Goal: Task Accomplishment & Management: Manage account settings

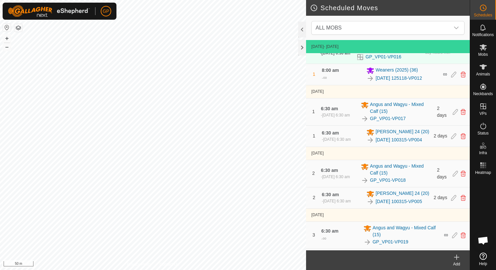
scroll to position [79, 0]
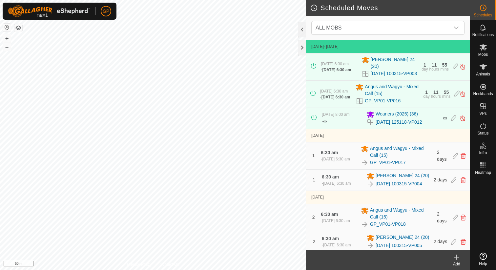
click at [458, 262] on div "Add" at bounding box center [456, 264] width 26 height 6
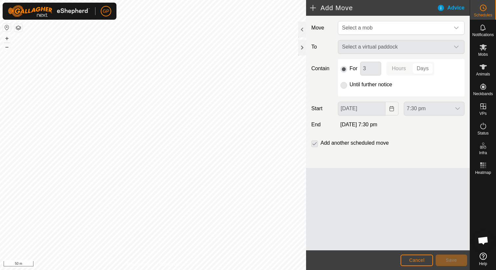
scroll to position [1508, 0]
click at [380, 33] on span "Select a mob" at bounding box center [394, 27] width 110 height 13
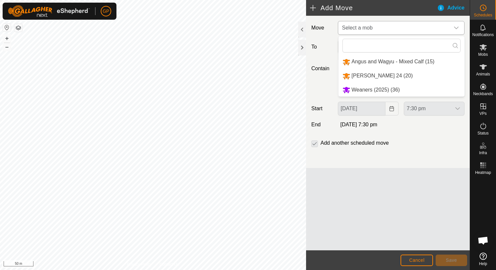
click at [367, 91] on li "Weaners (2025) (36)" at bounding box center [401, 89] width 126 height 13
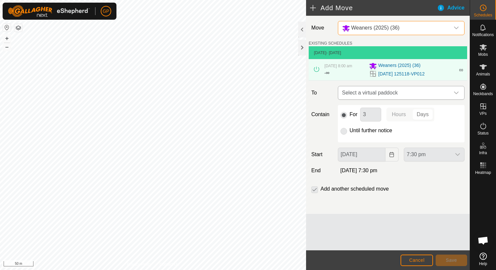
click at [367, 88] on span "Select a virtual paddock" at bounding box center [394, 92] width 110 height 13
click at [412, 262] on span "Cancel" at bounding box center [416, 259] width 15 height 5
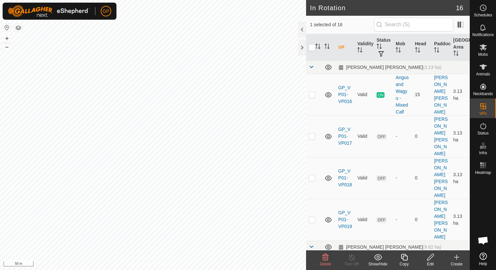
click at [326, 257] on icon at bounding box center [325, 257] width 8 height 8
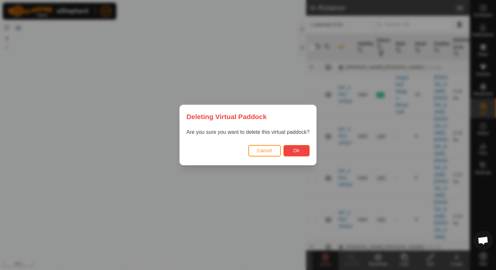
click at [293, 151] on span "Ok" at bounding box center [296, 150] width 6 height 5
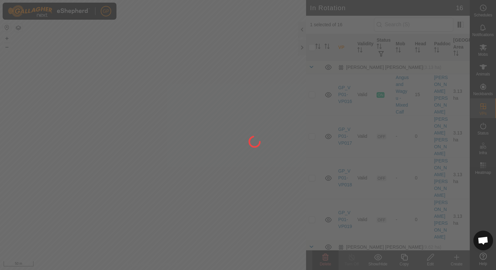
checkbox input "false"
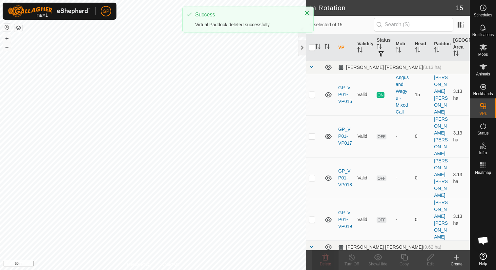
checkbox input "true"
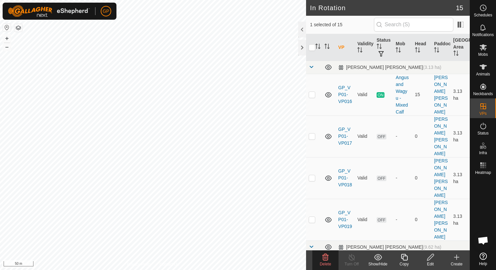
click at [325, 258] on icon at bounding box center [325, 257] width 8 height 8
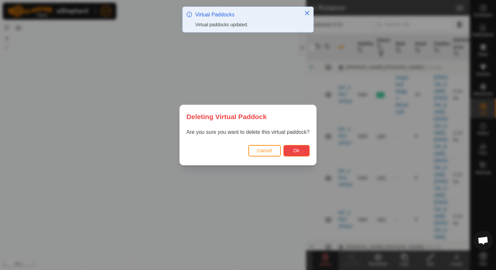
click at [300, 149] on button "Ok" at bounding box center [296, 150] width 26 height 11
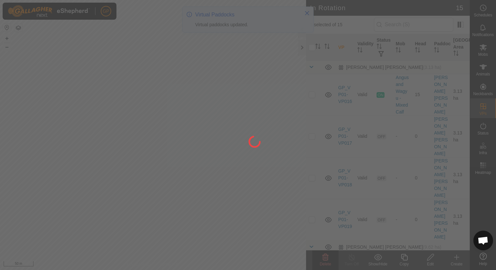
checkbox input "false"
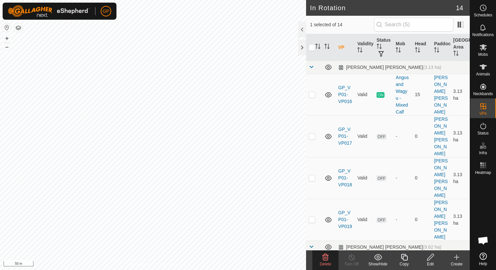
click at [325, 259] on icon at bounding box center [325, 257] width 6 height 7
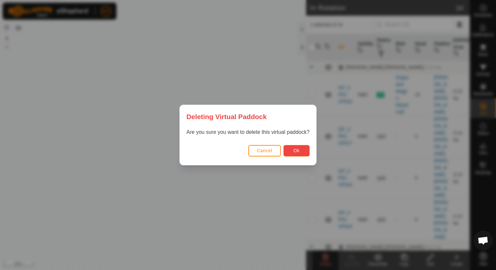
click at [300, 150] on button "Ok" at bounding box center [296, 150] width 26 height 11
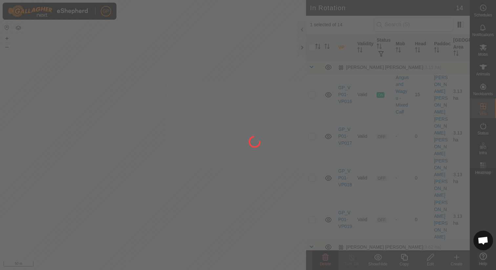
checkbox input "false"
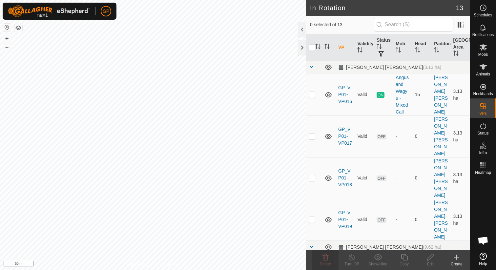
checkbox input "true"
click at [405, 258] on icon at bounding box center [404, 257] width 8 height 8
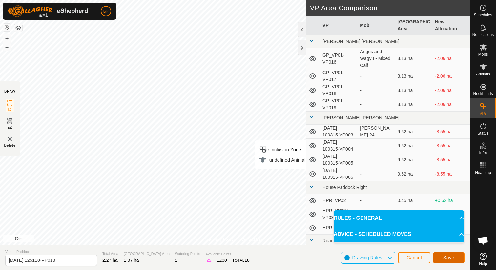
click at [461, 257] on button "Save" at bounding box center [448, 257] width 31 height 11
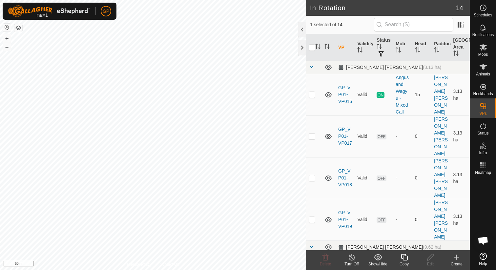
checkbox input "false"
checkbox input "true"
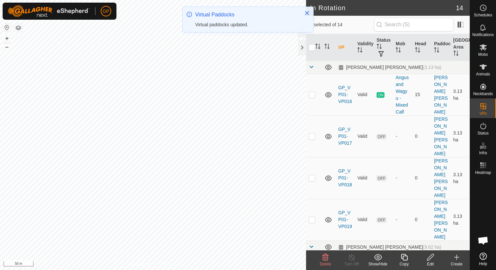
click at [404, 263] on div "Copy" at bounding box center [404, 264] width 26 height 6
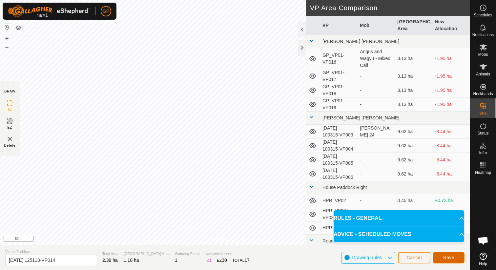
click at [459, 259] on button "Save" at bounding box center [448, 257] width 31 height 11
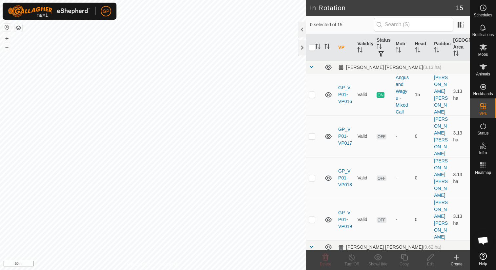
checkbox input "true"
click at [407, 257] on icon at bounding box center [404, 257] width 7 height 7
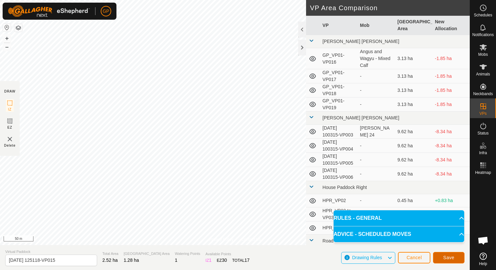
click at [444, 259] on span "Save" at bounding box center [448, 257] width 11 height 5
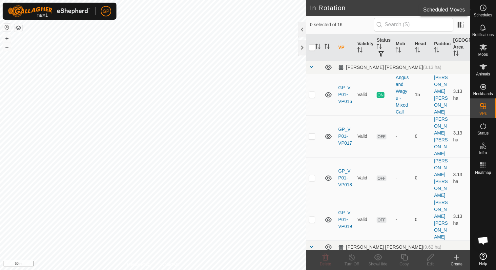
click at [485, 12] on es-schedule-vp-svg-icon at bounding box center [483, 8] width 12 height 10
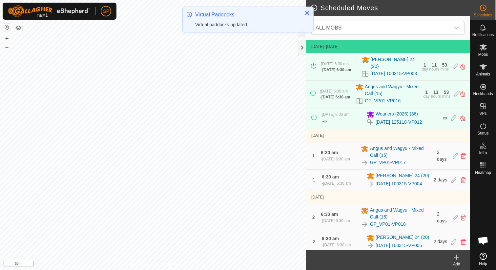
click at [457, 259] on icon at bounding box center [456, 257] width 8 height 8
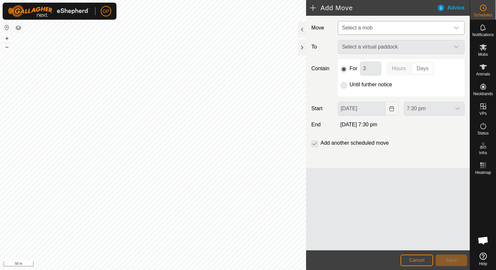
click at [425, 27] on span "Select a mob" at bounding box center [394, 27] width 110 height 13
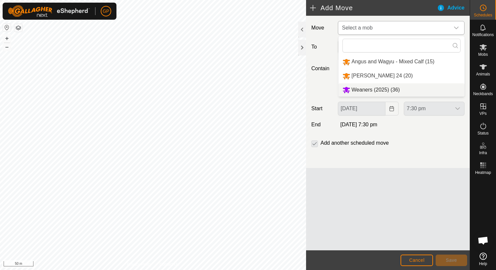
click at [403, 87] on li "Weaners (2025) (36)" at bounding box center [401, 89] width 126 height 13
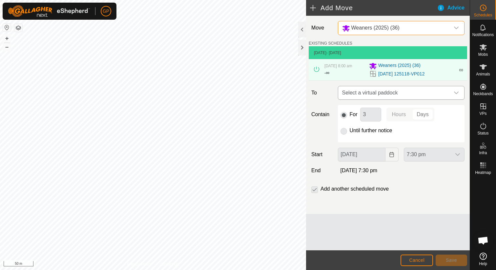
click at [399, 88] on span "Select a virtual paddock" at bounding box center [394, 92] width 110 height 13
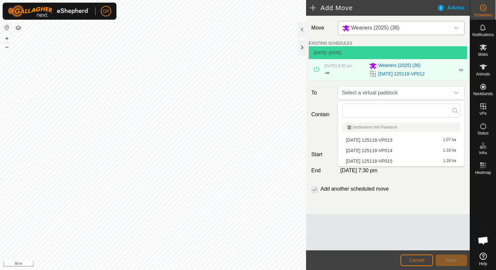
click at [394, 140] on li "[DATE] 125118-VP013 1.07 ha" at bounding box center [401, 140] width 118 height 10
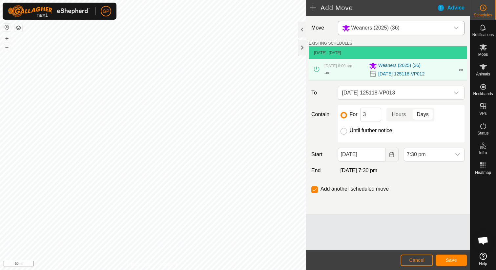
click at [343, 131] on input "Until further notice" at bounding box center [343, 131] width 7 height 7
radio input "true"
checkbox input "false"
click at [364, 158] on input "[DATE]" at bounding box center [362, 154] width 48 height 14
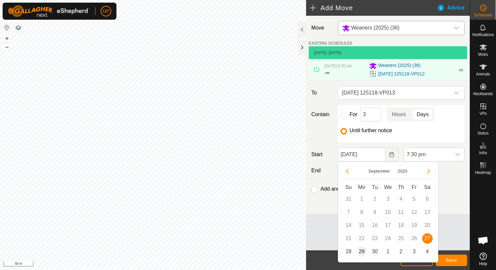
click at [363, 249] on span "29" at bounding box center [361, 251] width 10 height 10
type input "[DATE]"
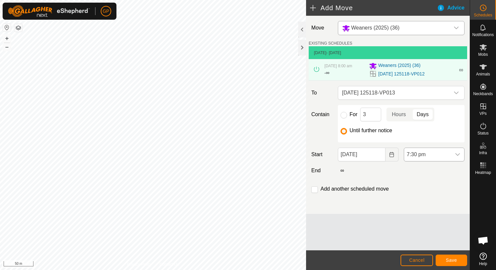
click at [422, 154] on span "7:30 pm" at bounding box center [427, 154] width 47 height 13
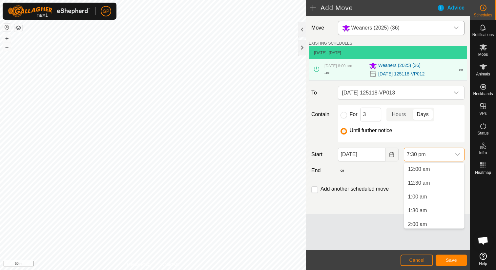
scroll to position [482, 0]
click at [418, 186] on li "6:30 am" at bounding box center [434, 185] width 60 height 13
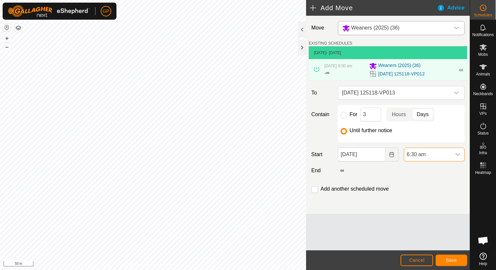
scroll to position [484, 0]
click at [449, 257] on span "Save" at bounding box center [450, 259] width 11 height 5
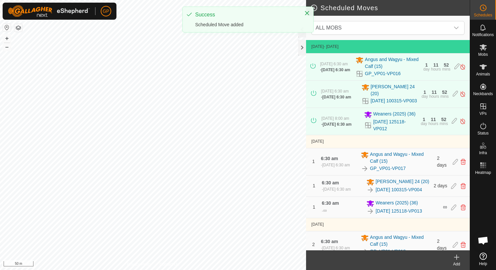
click at [458, 256] on icon at bounding box center [456, 257] width 8 height 8
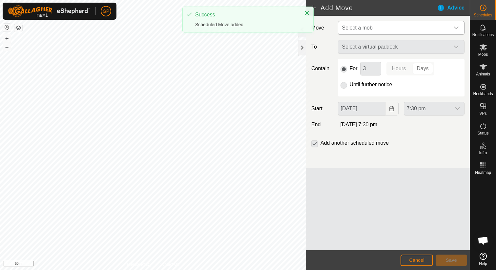
click at [404, 29] on span "Select a mob" at bounding box center [394, 27] width 110 height 13
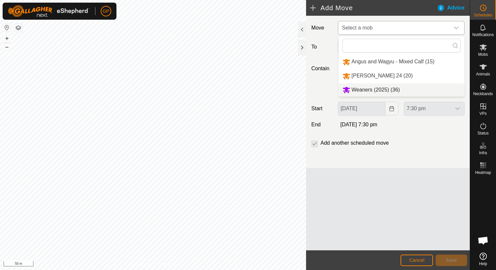
click at [387, 85] on li "Weaners (2025) (36)" at bounding box center [401, 89] width 126 height 13
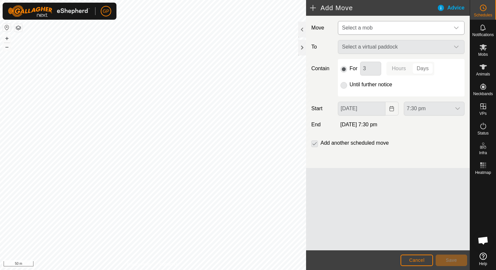
type input "[DATE]"
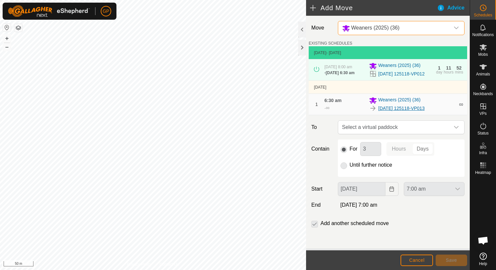
scroll to position [4, 0]
click at [388, 129] on span "Select a virtual paddock" at bounding box center [394, 127] width 110 height 13
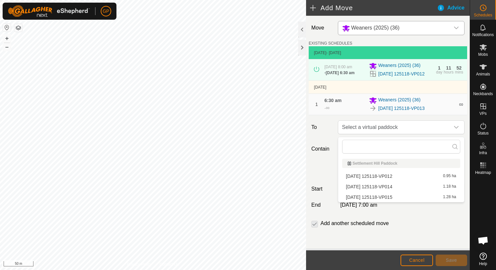
click at [383, 185] on li "[DATE] 125118-VP014 1.18 ha" at bounding box center [401, 187] width 118 height 10
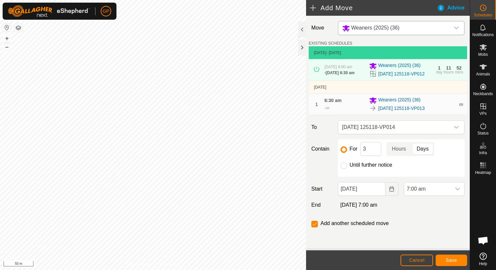
click at [374, 164] on label "Until further notice" at bounding box center [370, 164] width 43 height 5
click at [347, 164] on input "Until further notice" at bounding box center [343, 165] width 7 height 7
radio input "true"
checkbox input "false"
click at [379, 193] on input "[DATE]" at bounding box center [362, 189] width 48 height 14
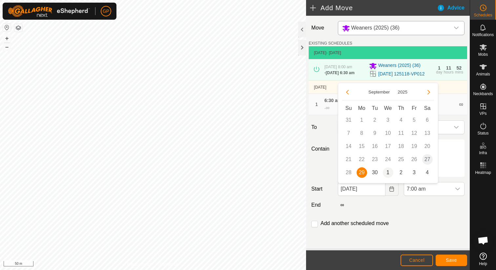
click at [387, 173] on span "1" at bounding box center [387, 172] width 10 height 10
type input "[DATE]"
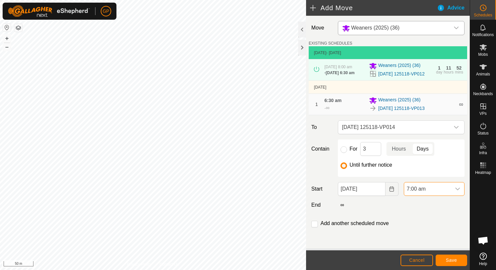
click at [417, 193] on span "7:00 am" at bounding box center [427, 188] width 47 height 13
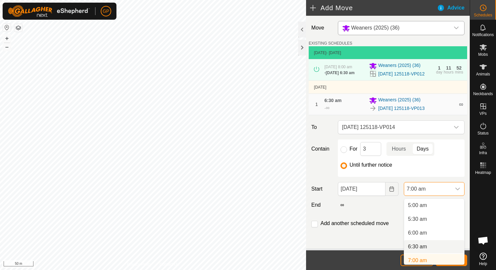
click at [415, 249] on li "6:30 am" at bounding box center [434, 246] width 60 height 13
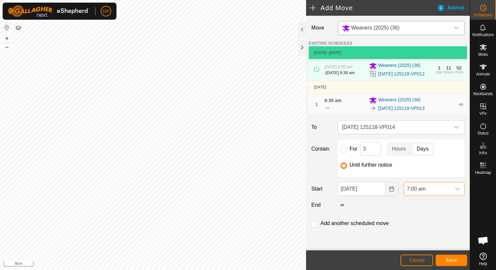
scroll to position [140, 0]
click at [454, 258] on span "Save" at bounding box center [450, 259] width 11 height 5
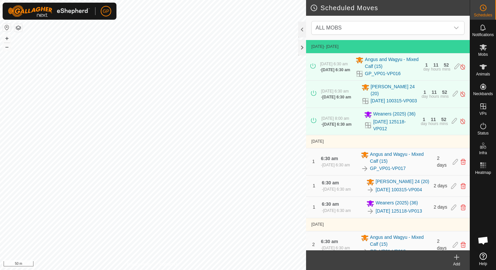
click at [455, 257] on icon at bounding box center [456, 257] width 8 height 8
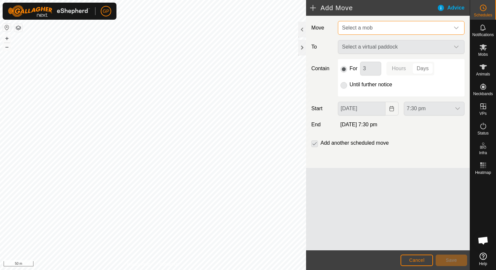
click at [401, 25] on span "Select a mob" at bounding box center [394, 27] width 110 height 13
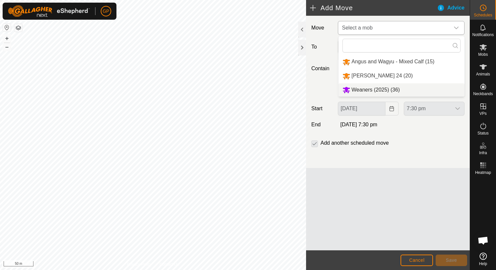
click at [392, 87] on li "Weaners (2025) (36)" at bounding box center [401, 89] width 126 height 13
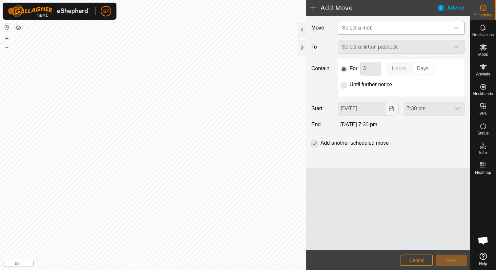
type input "[DATE]"
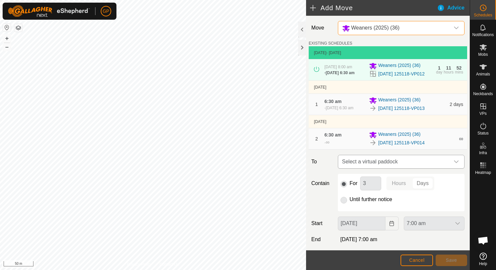
click at [413, 164] on span "Select a virtual paddock" at bounding box center [394, 161] width 110 height 13
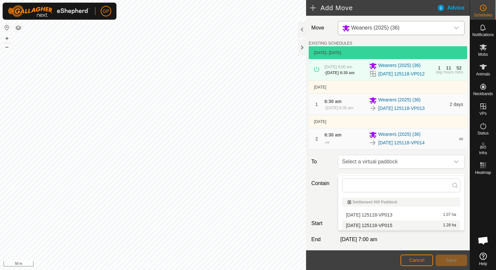
click at [411, 224] on li "[DATE] 125118-VP015 1.28 ha" at bounding box center [401, 225] width 118 height 10
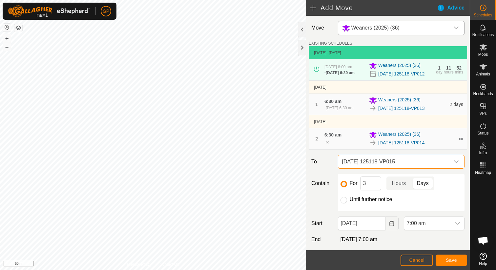
click at [386, 202] on label "Until further notice" at bounding box center [370, 199] width 43 height 5
click at [347, 203] on input "Until further notice" at bounding box center [343, 200] width 7 height 7
radio input "true"
checkbox input "false"
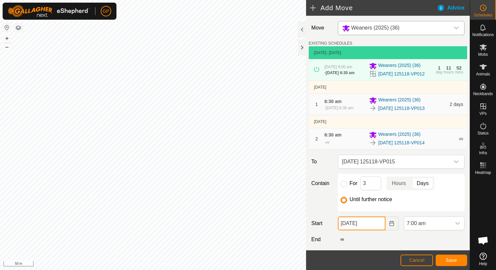
click at [373, 230] on input "[DATE]" at bounding box center [362, 223] width 48 height 14
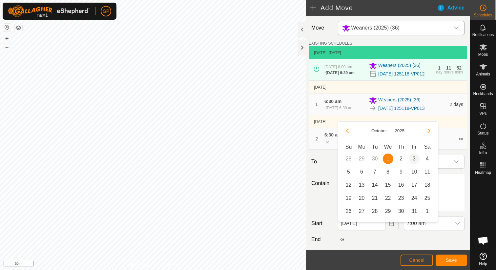
click at [414, 159] on span "3" at bounding box center [414, 158] width 10 height 10
type input "[DATE]"
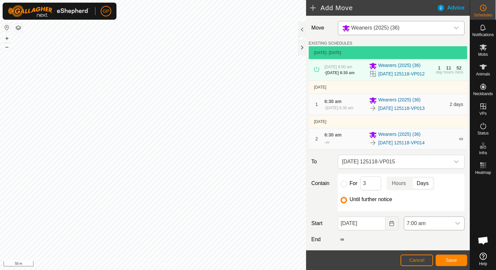
click at [421, 230] on span "7:00 am" at bounding box center [427, 223] width 47 height 13
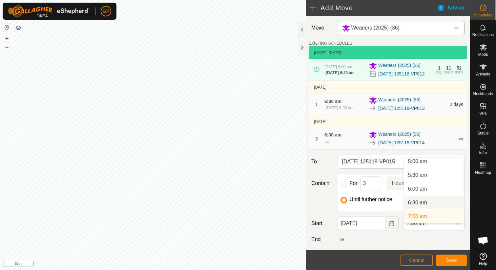
click at [421, 203] on li "6:30 am" at bounding box center [434, 202] width 60 height 13
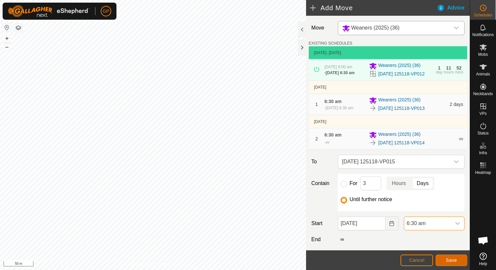
click at [441, 262] on button "Save" at bounding box center [450, 259] width 31 height 11
